Goal: Information Seeking & Learning: Find specific fact

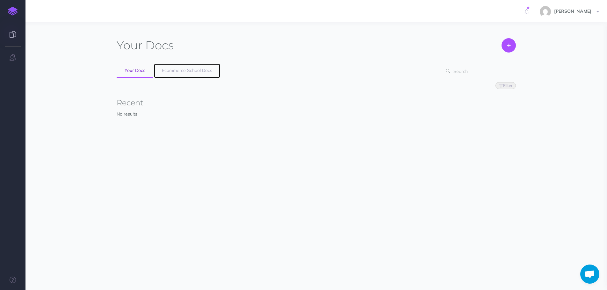
click at [189, 70] on span "Ecommerce School Docs" at bounding box center [187, 71] width 50 height 6
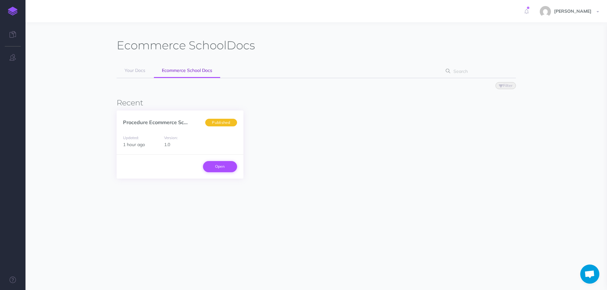
click at [229, 165] on link "Open" at bounding box center [220, 166] width 34 height 11
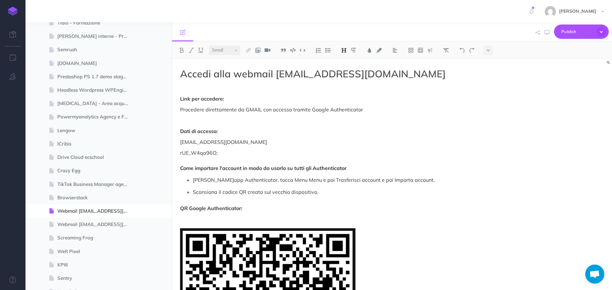
scroll to position [669, 0]
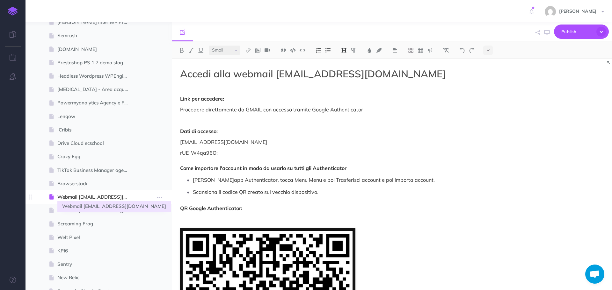
click at [103, 195] on span "Webmail [EMAIL_ADDRESS][DOMAIN_NAME]" at bounding box center [95, 197] width 76 height 8
select select "null"
drag, startPoint x: 221, startPoint y: 150, endPoint x: 181, endPoint y: 151, distance: 39.8
click at [181, 151] on p "rUE_W4qa96O; Come importare l'account in modo da usarlo su tutti gli Authentica…" at bounding box center [326, 160] width 292 height 23
copy p "UE_W4qa96O;"
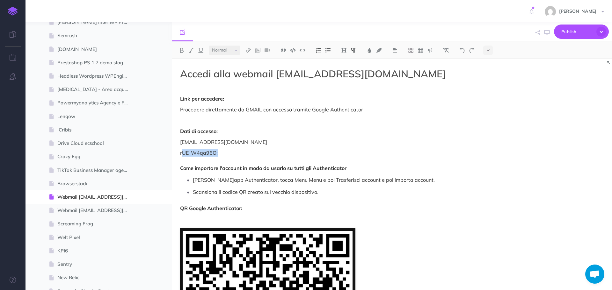
click at [207, 154] on p "rUE_W4qa96O; Come importare l'account in modo da usarlo su tutti gli Authentica…" at bounding box center [326, 160] width 292 height 23
drag, startPoint x: 219, startPoint y: 154, endPoint x: 178, endPoint y: 155, distance: 40.8
click at [178, 155] on div "Accedi alla webmail [EMAIL_ADDRESS][DOMAIN_NAME] Link per accedere: Procedere d…" at bounding box center [326, 282] width 308 height 447
copy p "rUE_W4qa96O;"
